Goal: Task Accomplishment & Management: Complete application form

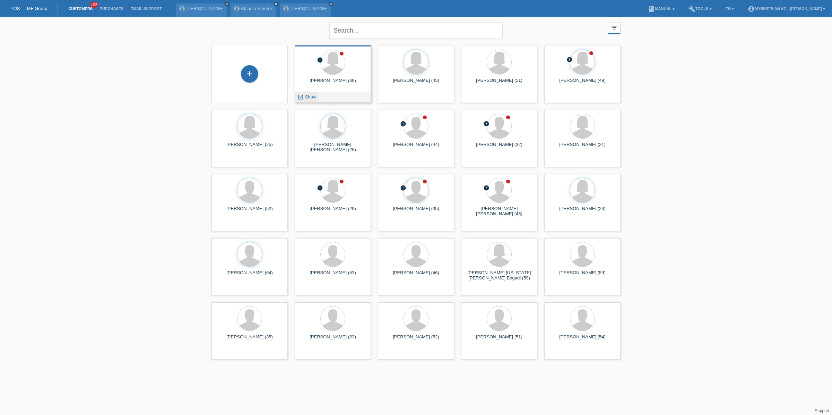
click at [300, 98] on icon "launch" at bounding box center [300, 97] width 6 height 6
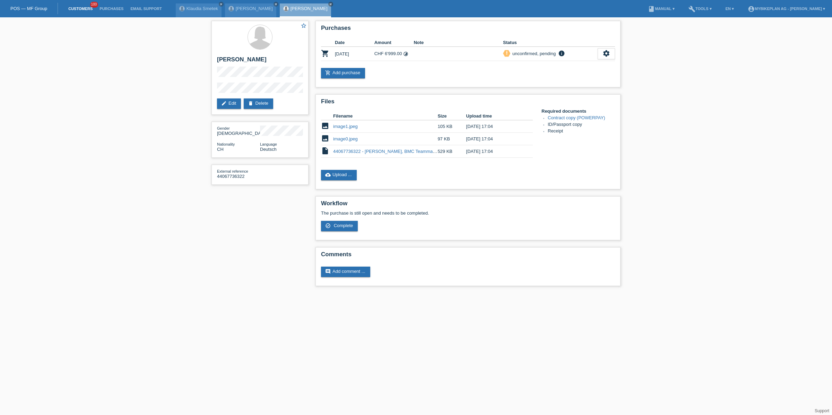
click at [76, 9] on link "Customers" at bounding box center [80, 9] width 31 height 4
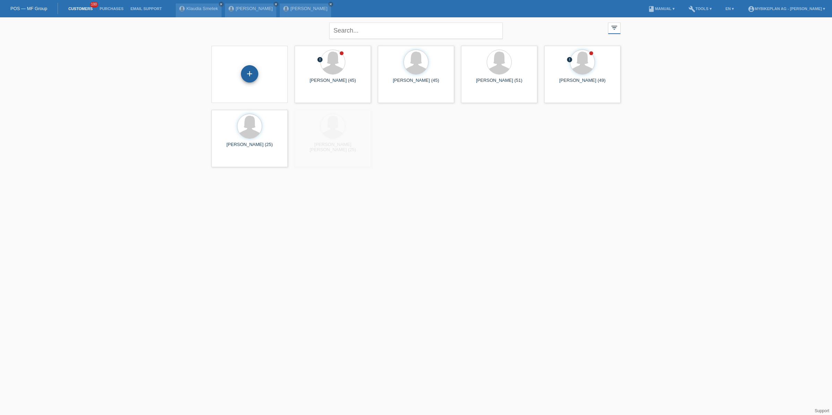
click at [245, 73] on div "+" at bounding box center [249, 73] width 17 height 17
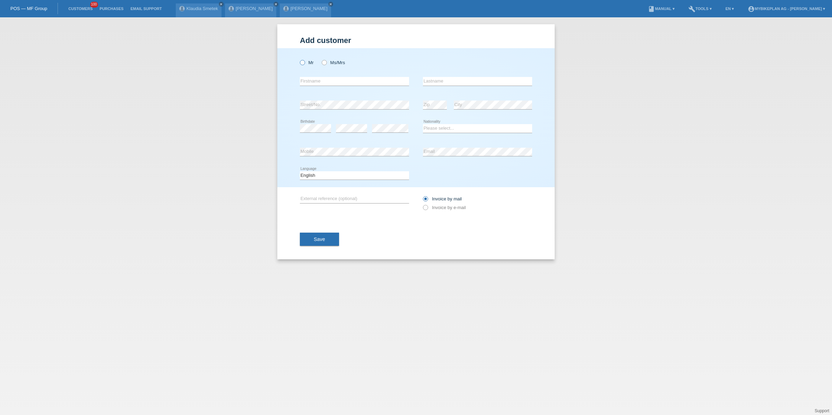
click at [309, 63] on label "Mr" at bounding box center [307, 62] width 14 height 5
click at [304, 63] on input "Mr" at bounding box center [302, 62] width 5 height 5
radio input "true"
click at [313, 77] on input "text" at bounding box center [354, 81] width 109 height 9
type input "Meinrad"
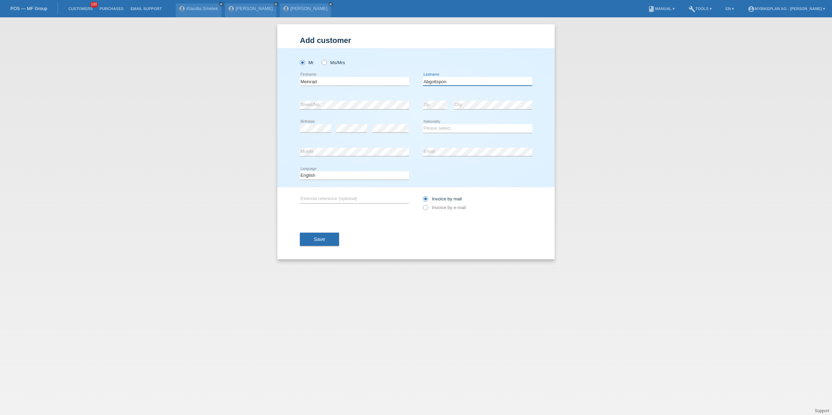
type input "Abgottspon"
select select "CH"
click at [319, 185] on div "Deutsch Français Italiano English error Language" at bounding box center [354, 176] width 109 height 24
click at [325, 174] on select "Deutsch Français Italiano English" at bounding box center [354, 175] width 109 height 8
select select "de"
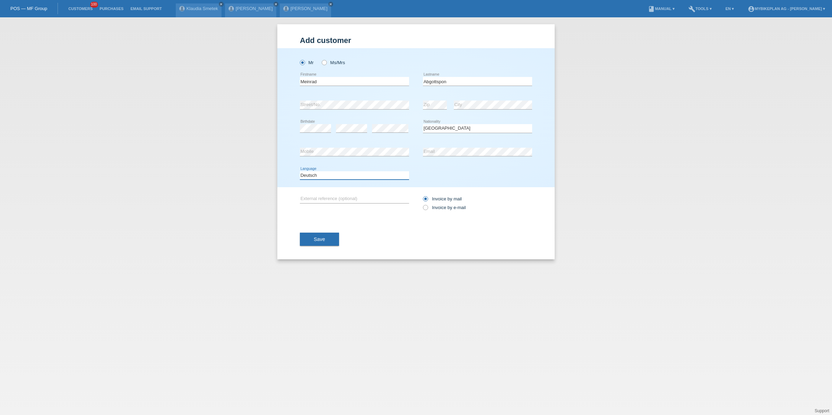
click at [300, 171] on select "Deutsch Français Italiano English" at bounding box center [354, 175] width 109 height 8
click at [439, 215] on div "Invoice by mail Invoice by e-mail" at bounding box center [477, 203] width 109 height 32
click at [439, 209] on label "Invoice by e-mail" at bounding box center [444, 207] width 43 height 5
click at [427, 209] on input "Invoice by e-mail" at bounding box center [425, 209] width 5 height 9
radio input "true"
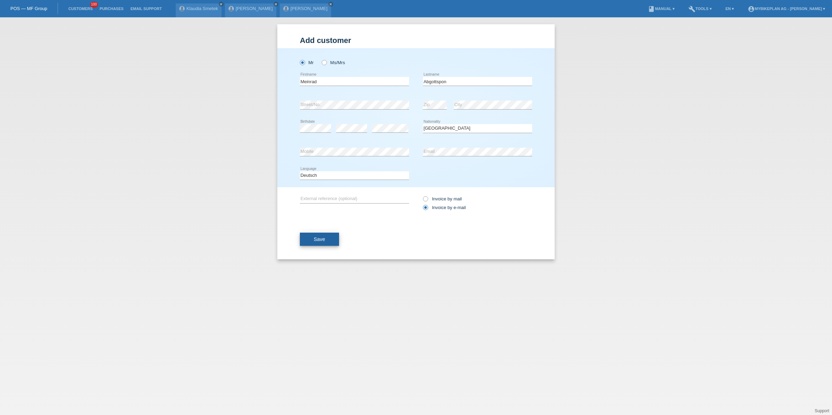
click at [315, 242] on span "Save" at bounding box center [319, 239] width 11 height 6
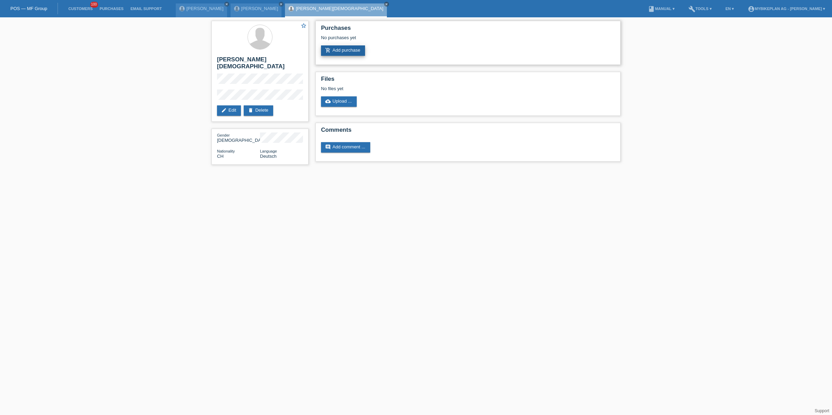
click at [339, 54] on link "add_shopping_cart Add purchase" at bounding box center [343, 50] width 44 height 10
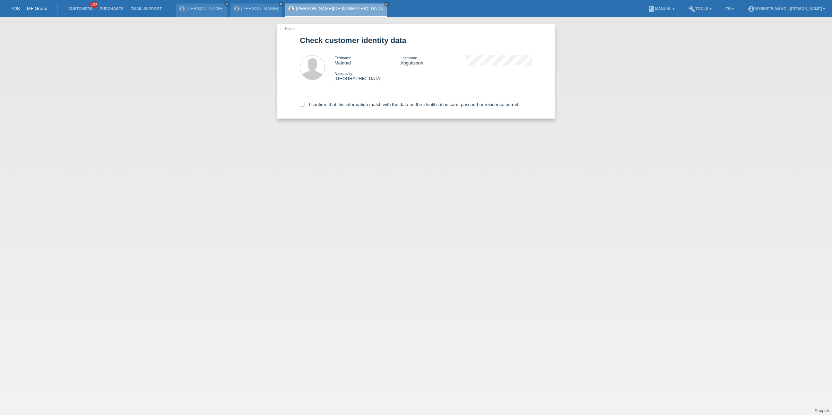
click at [328, 105] on label "I confirm, that this information match with the data on the identification card…" at bounding box center [409, 104] width 219 height 5
click at [304, 105] on input "I confirm, that this information match with the data on the identification card…" at bounding box center [302, 104] width 5 height 5
checkbox input "true"
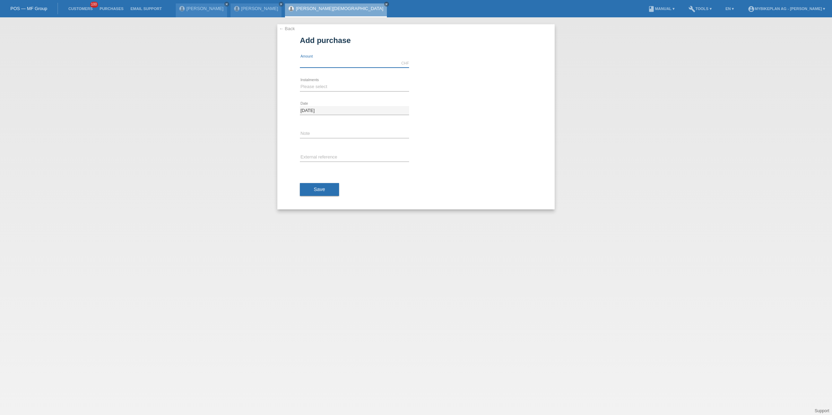
click at [301, 65] on input "text" at bounding box center [354, 63] width 109 height 9
type input "5999.00"
click at [322, 86] on select "Please select 6 instalments 12 instalments 18 instalments 24 instalments 36 ins…" at bounding box center [354, 86] width 109 height 8
select select "488"
click at [300, 82] on select "Please select 6 instalments 12 instalments 18 instalments 24 instalments 36 ins…" at bounding box center [354, 86] width 109 height 8
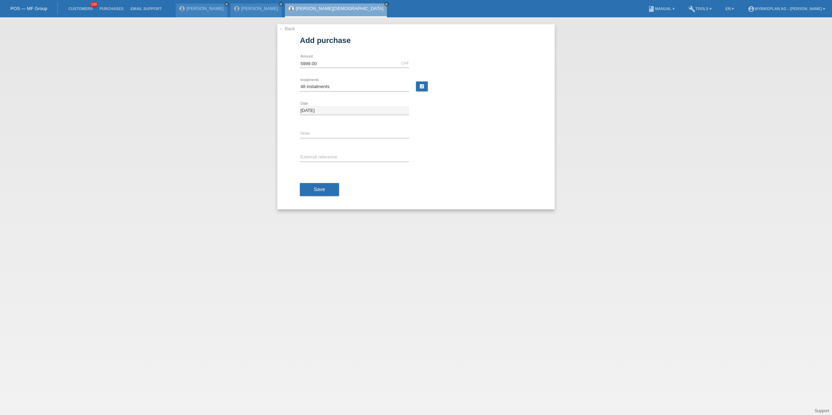
click at [311, 152] on div "error External reference" at bounding box center [354, 158] width 109 height 24
click at [312, 156] on input "text" at bounding box center [354, 157] width 109 height 9
paste input "44218493190"
type input "44218493190"
click at [311, 171] on div "Save" at bounding box center [416, 189] width 232 height 40
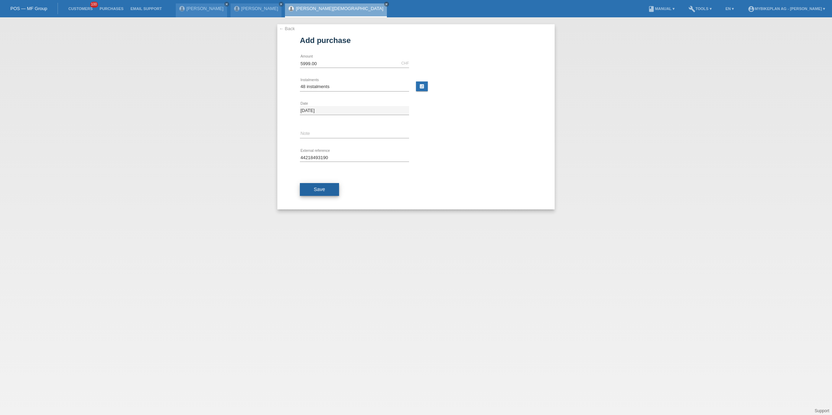
click at [312, 189] on button "Save" at bounding box center [319, 189] width 39 height 13
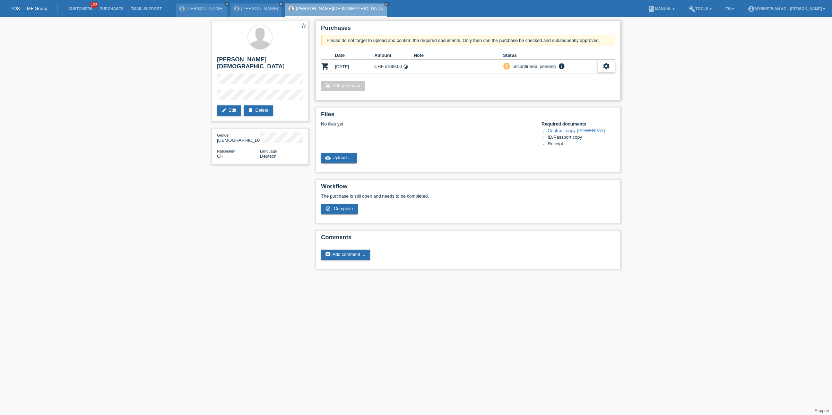
click at [602, 67] on icon "settings" at bounding box center [606, 66] width 8 height 8
click at [577, 77] on div "fullscreen Show" at bounding box center [560, 77] width 105 height 10
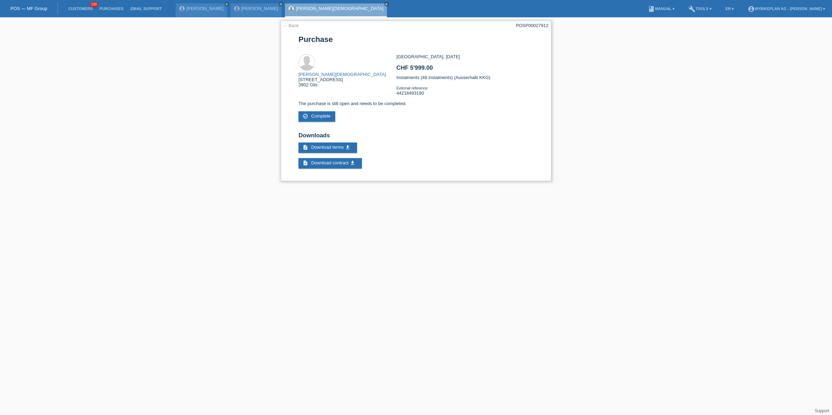
click at [524, 26] on div "POSP00027912" at bounding box center [532, 25] width 33 height 5
copy div "POSP00027912"
click at [295, 26] on link "← Back" at bounding box center [291, 25] width 16 height 5
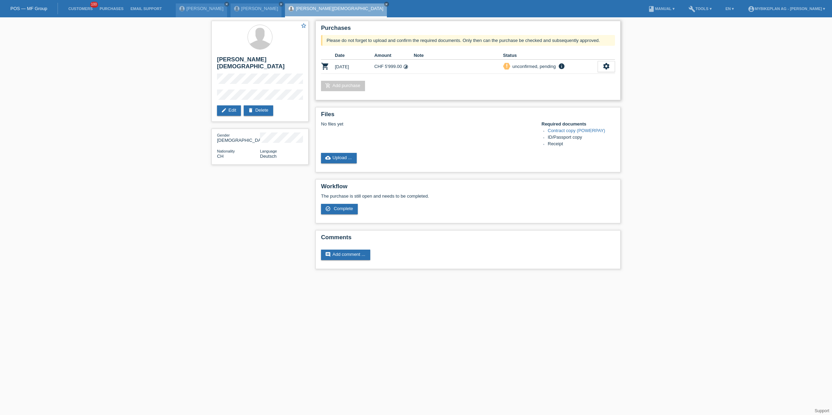
click at [348, 85] on link "add_shopping_cart Add purchase" at bounding box center [343, 86] width 44 height 10
click at [602, 69] on icon "settings" at bounding box center [606, 66] width 8 height 8
click at [544, 118] on span "Customer has withdrawn from the purchase..." at bounding box center [564, 119] width 93 height 8
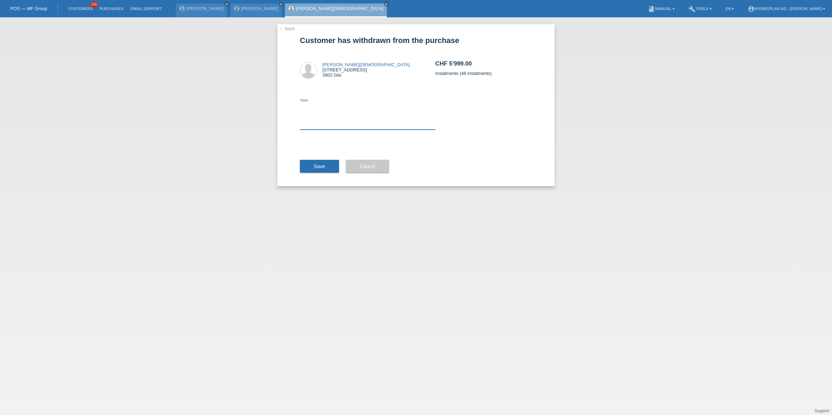
click at [353, 111] on textarea at bounding box center [368, 116] width 136 height 27
type textarea "ccc"
click at [328, 172] on button "Save" at bounding box center [319, 166] width 39 height 13
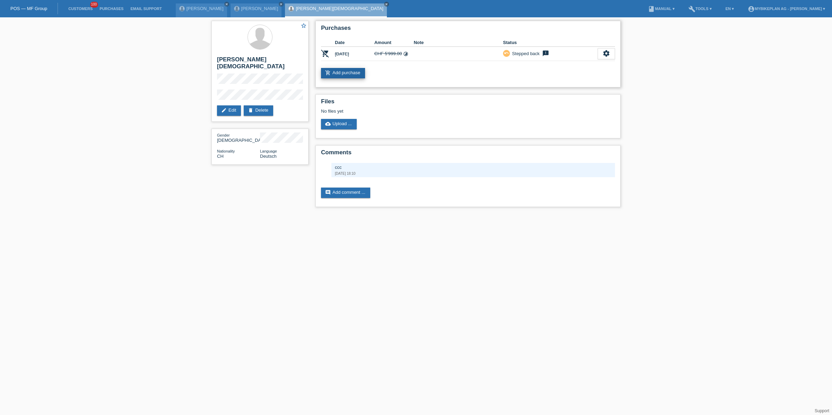
click at [340, 73] on link "add_shopping_cart Add purchase" at bounding box center [343, 73] width 44 height 10
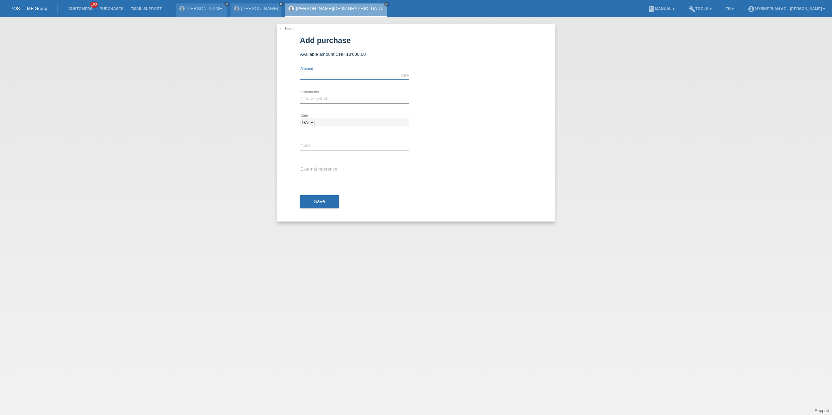
click at [337, 78] on input "text" at bounding box center [354, 75] width 109 height 9
type input "11998.00"
click at [309, 101] on select "Please select 6 instalments 12 instalments 18 instalments 24 instalments 36 ins…" at bounding box center [354, 99] width 109 height 8
select select "488"
click at [300, 95] on select "Please select 6 instalments 12 instalments 18 instalments 24 instalments 36 ins…" at bounding box center [354, 99] width 109 height 8
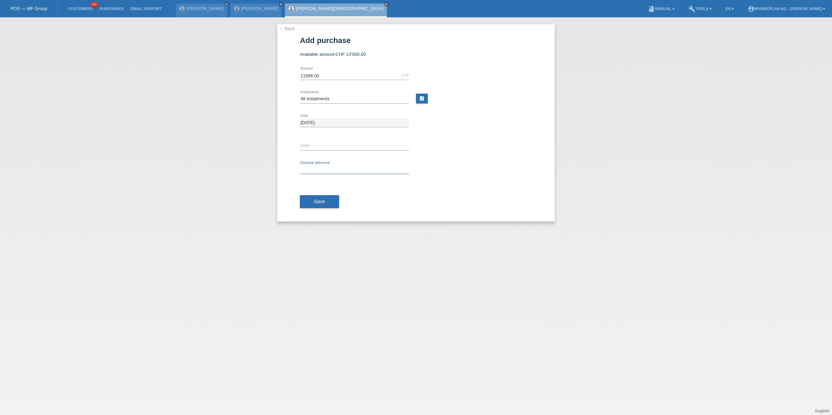
click at [309, 170] on input "text" at bounding box center [354, 169] width 109 height 9
paste input "POSP00027912"
type input "POSP00027912"
paste input "44218493190"
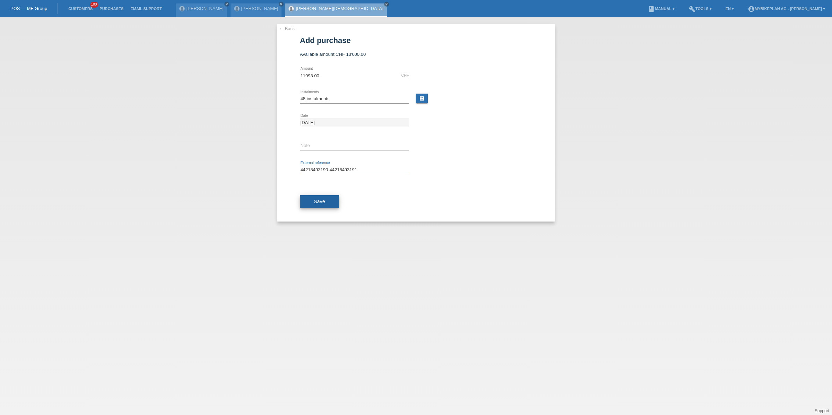
type input "44218493190-44218493191"
click at [317, 200] on span "Save" at bounding box center [319, 202] width 11 height 6
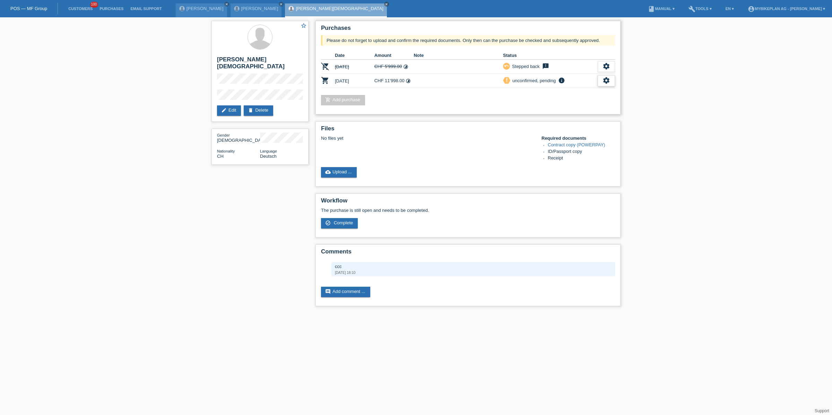
click at [609, 81] on icon "settings" at bounding box center [606, 81] width 8 height 8
click at [574, 94] on div "fullscreen Show" at bounding box center [560, 91] width 105 height 10
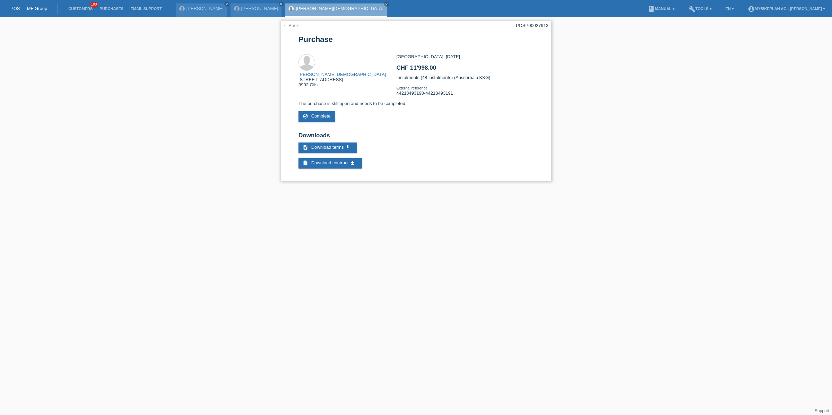
click at [538, 25] on div "POSP00027913" at bounding box center [532, 25] width 33 height 5
copy div "POSP00027913"
click at [80, 11] on li "Customers 100" at bounding box center [80, 9] width 31 height 18
click at [80, 10] on link "Customers" at bounding box center [80, 9] width 31 height 4
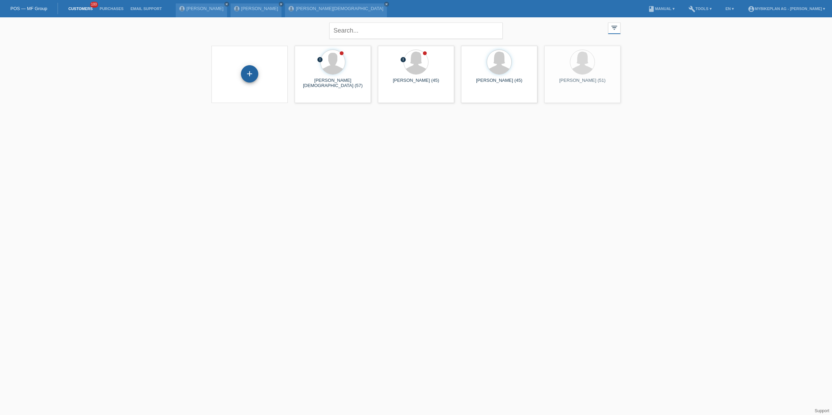
click at [243, 79] on div "+" at bounding box center [249, 73] width 17 height 17
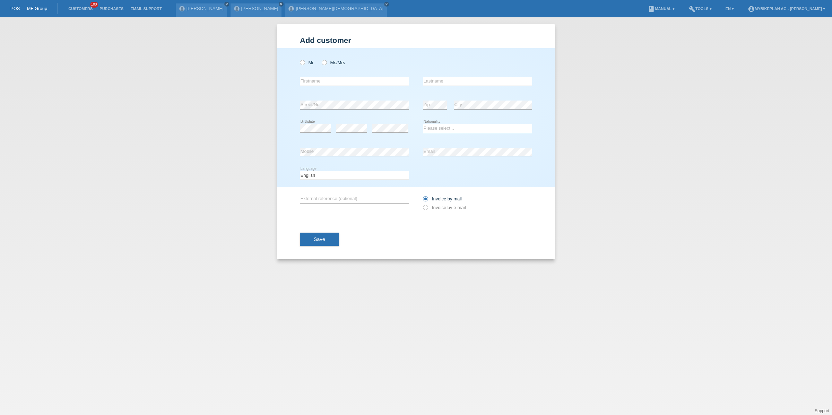
click at [309, 59] on div "Mr Ms/Mrs" at bounding box center [354, 62] width 109 height 14
click at [323, 59] on div "Mr Ms/Mrs" at bounding box center [354, 62] width 109 height 14
click at [321, 59] on icon at bounding box center [321, 59] width 0 height 0
click at [323, 64] on input "Ms/Mrs" at bounding box center [324, 62] width 5 height 5
radio input "true"
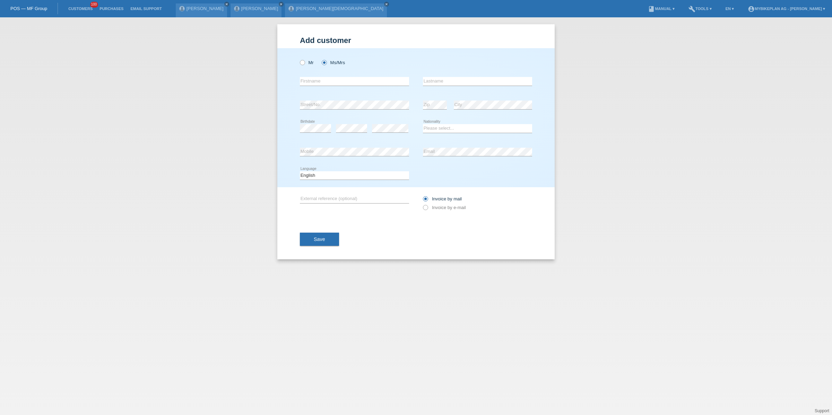
click at [332, 88] on div "error Firstname" at bounding box center [354, 82] width 109 height 24
click at [332, 82] on input "text" at bounding box center [354, 81] width 109 height 9
type input "Margareta"
type input "Henke"
select select "CH"
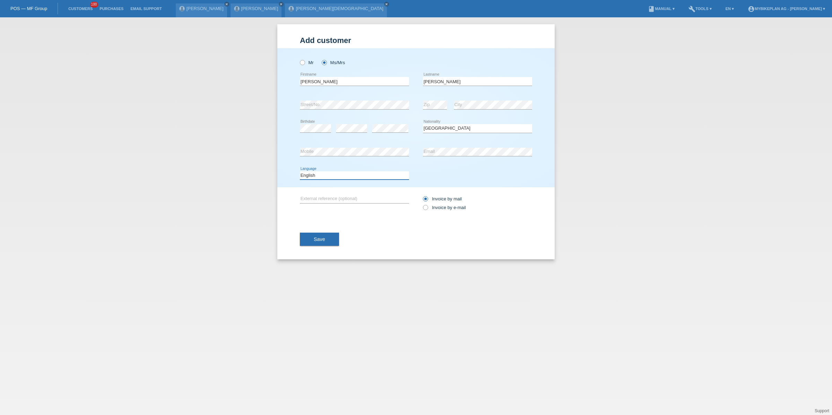
click at [343, 175] on select "Deutsch Français Italiano English" at bounding box center [354, 175] width 109 height 8
select select "de"
click at [300, 171] on select "Deutsch Français Italiano English" at bounding box center [354, 175] width 109 height 8
click at [431, 210] on label "Invoice by e-mail" at bounding box center [444, 207] width 43 height 5
click at [427, 210] on input "Invoice by e-mail" at bounding box center [425, 209] width 5 height 9
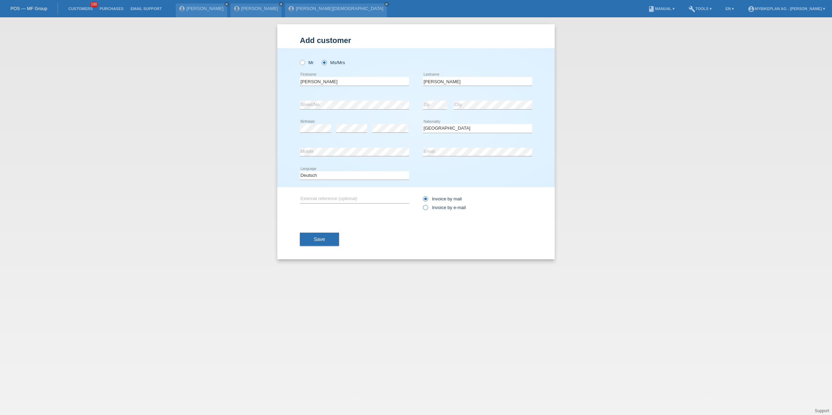
radio input "true"
click at [318, 248] on div "Save" at bounding box center [416, 239] width 232 height 40
click at [321, 240] on span "Save" at bounding box center [319, 239] width 11 height 6
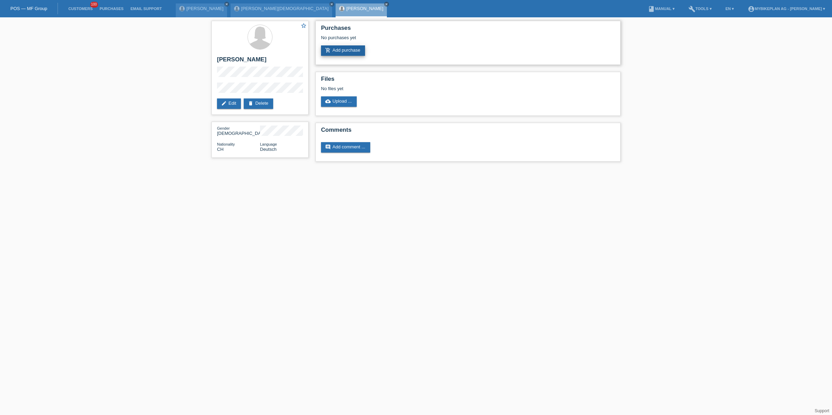
click at [354, 53] on link "add_shopping_cart Add purchase" at bounding box center [343, 50] width 44 height 10
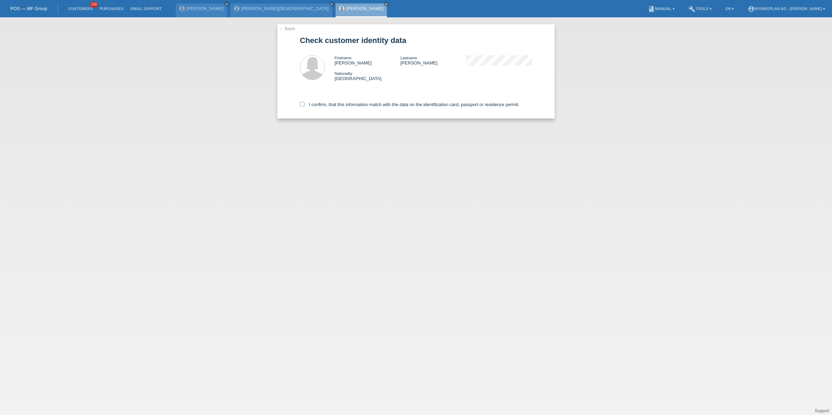
click at [347, 110] on div "I confirm, that this information match with the data on the identification card…" at bounding box center [416, 103] width 232 height 30
click at [348, 105] on label "I confirm, that this information match with the data on the identification card…" at bounding box center [409, 104] width 219 height 5
click at [304, 105] on input "I confirm, that this information match with the data on the identification card…" at bounding box center [302, 104] width 5 height 5
checkbox input "true"
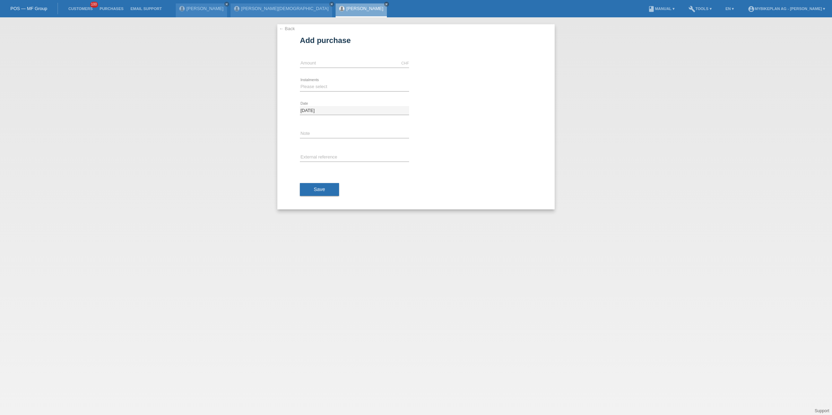
click at [364, 55] on div "CHF error Amount" at bounding box center [354, 64] width 109 height 24
click at [364, 59] on input "text" at bounding box center [354, 63] width 109 height 9
type input "3299.00"
click at [325, 88] on select "Please select 6 instalments 12 instalments 18 instalments 24 instalments 36 ins…" at bounding box center [354, 86] width 109 height 8
click at [300, 82] on select "Please select 6 instalments 12 instalments 18 instalments 24 instalments 36 ins…" at bounding box center [354, 86] width 109 height 8
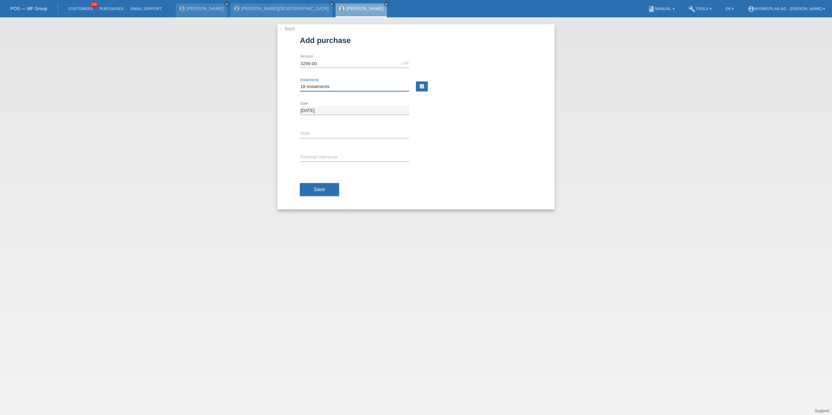
click at [321, 89] on select "Please select 6 instalments 12 instalments 18 instalments 24 instalments 36 ins…" at bounding box center [354, 86] width 109 height 8
select select "486"
click at [300, 82] on select "Please select 6 instalments 12 instalments 18 instalments 24 instalments 36 ins…" at bounding box center [354, 86] width 109 height 8
click at [321, 156] on input "text" at bounding box center [354, 157] width 109 height 9
paste input "44233197222"
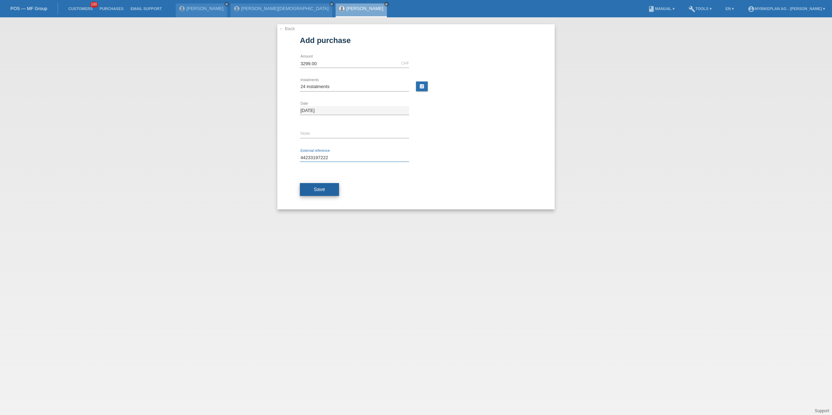
type input "44233197222"
click at [324, 187] on span "Save" at bounding box center [319, 189] width 11 height 6
